Goal: Task Accomplishment & Management: Manage account settings

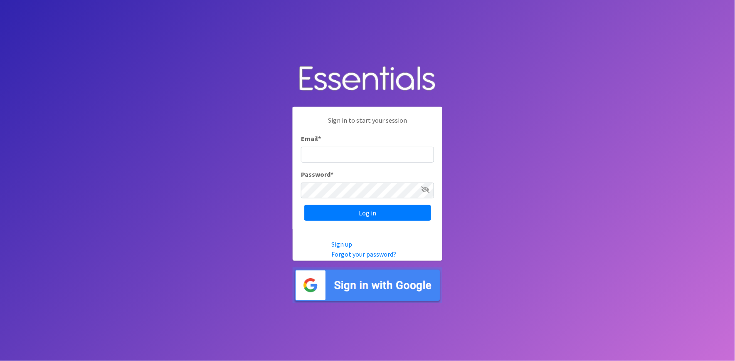
type input "[PERSON_NAME][EMAIL_ADDRESS][DOMAIN_NAME]"
click at [321, 223] on div "Sign in to start your session Email * [PERSON_NAME][EMAIL_ADDRESS][DOMAIN_NAME]…" at bounding box center [368, 168] width 150 height 122
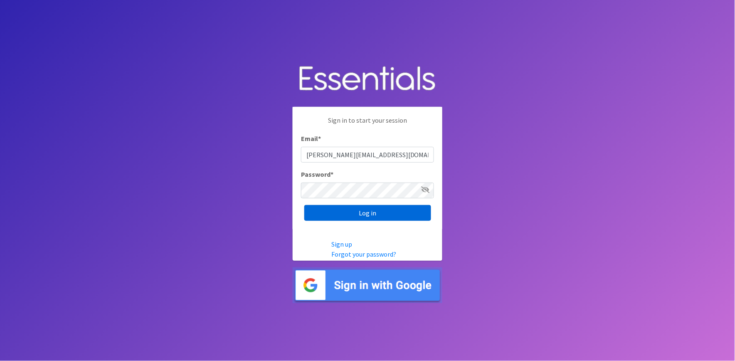
click at [314, 212] on input "Log in" at bounding box center [367, 213] width 127 height 16
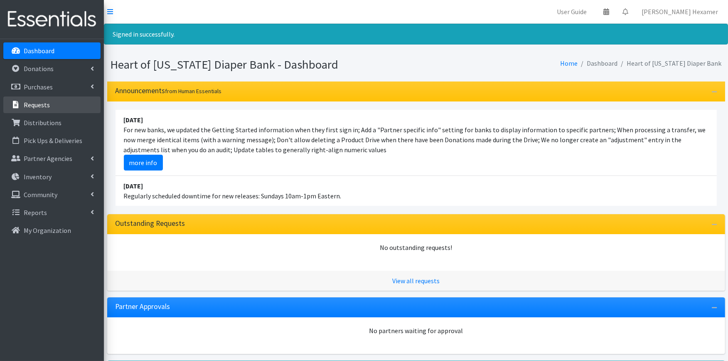
click at [60, 104] on link "Requests" at bounding box center [51, 104] width 97 height 17
